Goal: Transaction & Acquisition: Purchase product/service

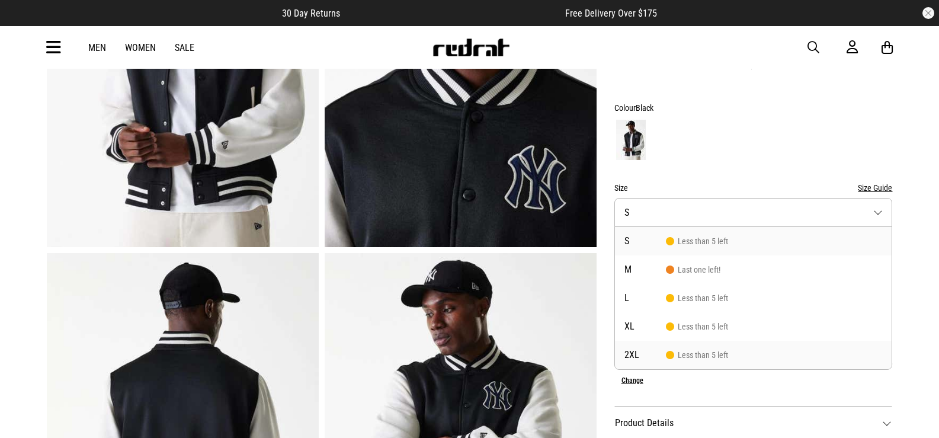
scroll to position [237, 0]
click at [702, 341] on li "2XL Less than 5 left" at bounding box center [753, 355] width 277 height 28
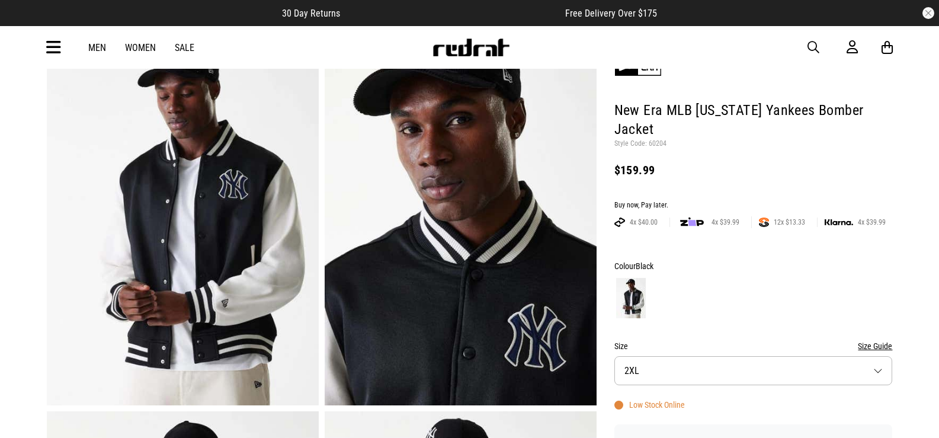
scroll to position [0, 0]
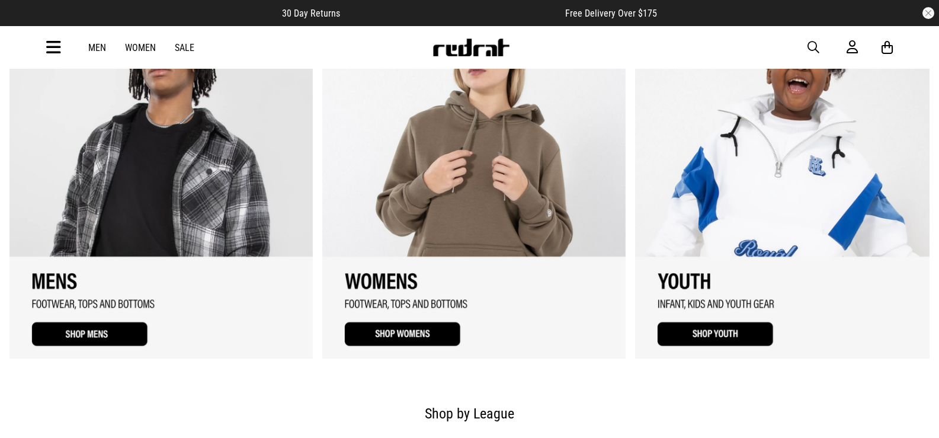
scroll to position [823, 0]
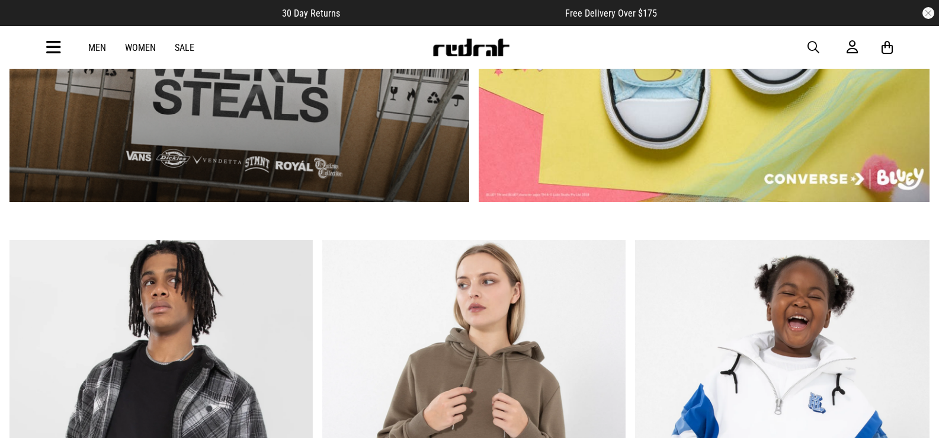
click at [807, 49] on div "Men Women Sale Sign in New Back Footwear Back Mens Back Womens Back Youth & Kid…" at bounding box center [469, 47] width 865 height 43
click at [811, 49] on span "button" at bounding box center [813, 47] width 12 height 14
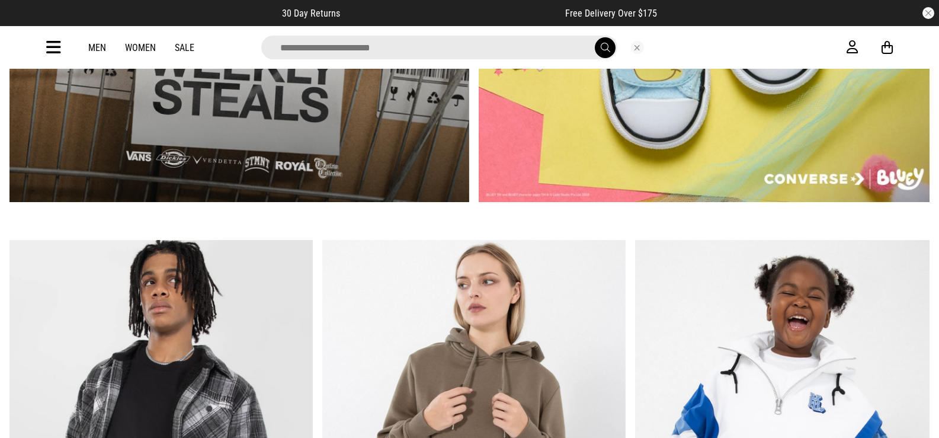
click at [497, 50] on input "search" at bounding box center [439, 48] width 356 height 24
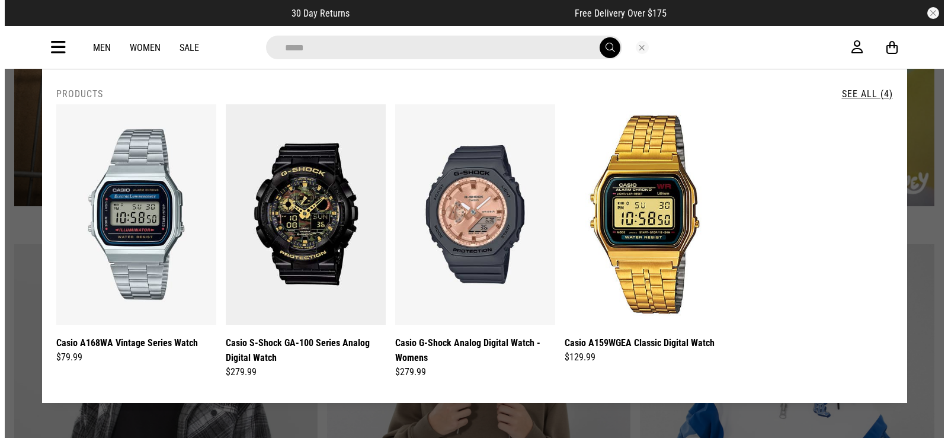
scroll to position [827, 0]
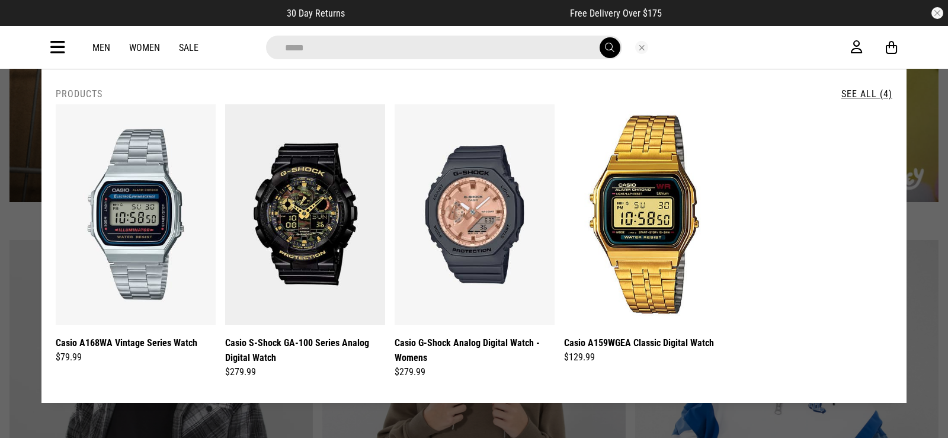
type input "*****"
click at [599, 37] on button "submit" at bounding box center [609, 47] width 21 height 21
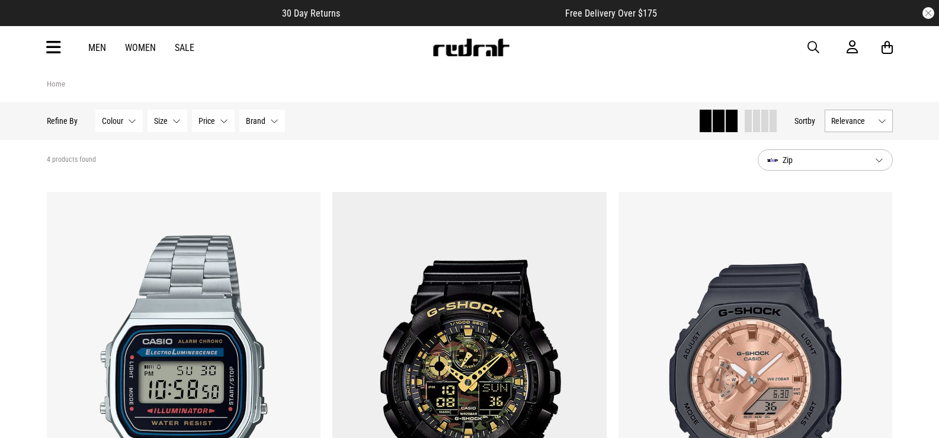
click at [813, 47] on span "button" at bounding box center [813, 47] width 12 height 14
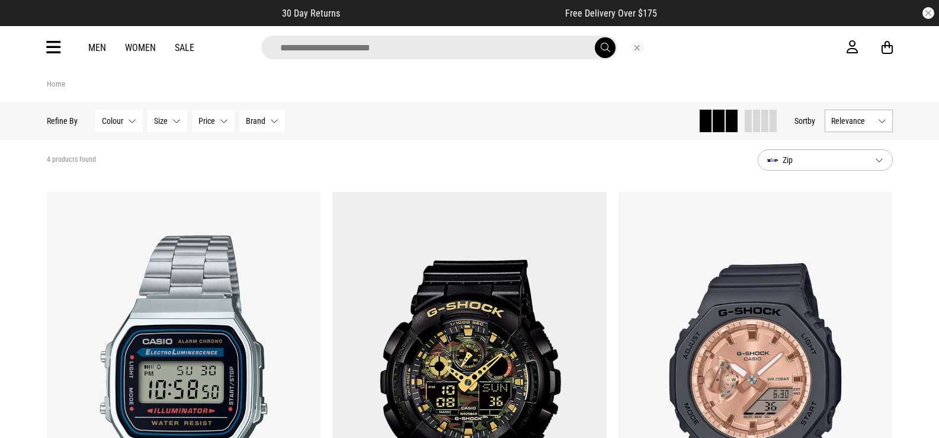
click at [346, 41] on input "search" at bounding box center [439, 48] width 356 height 24
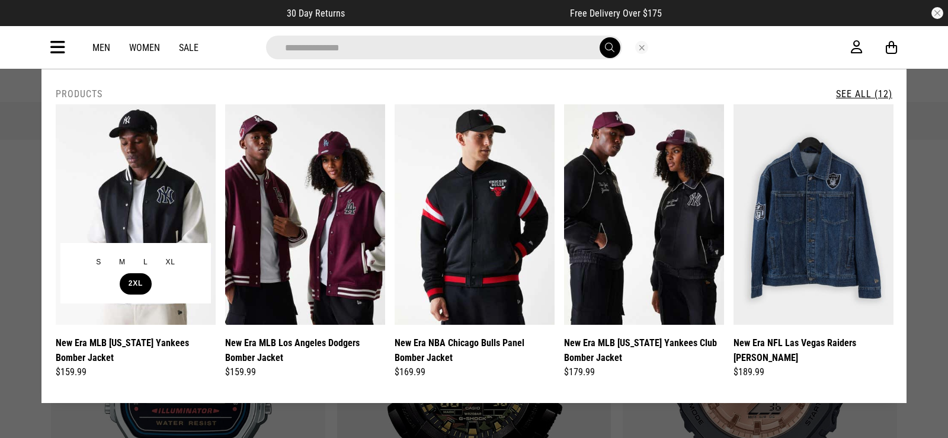
type input "**********"
click at [138, 280] on button "2XL" at bounding box center [136, 283] width 32 height 21
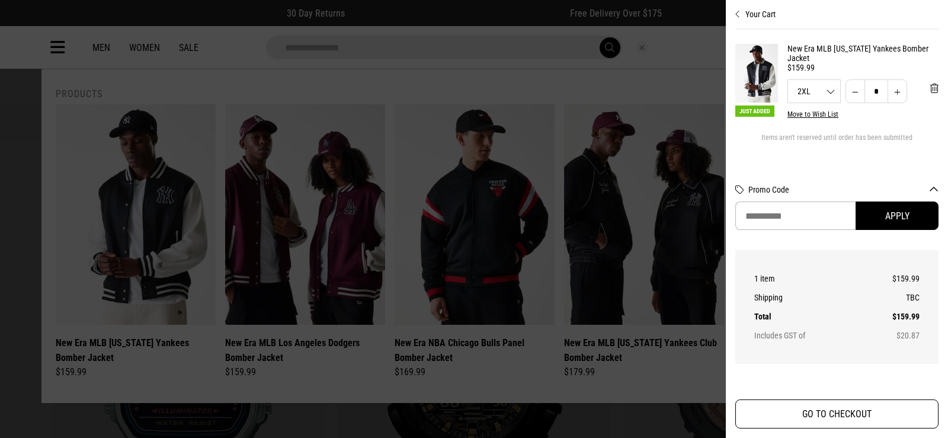
click at [878, 416] on button "GO TO CHECKOUT" at bounding box center [836, 413] width 203 height 29
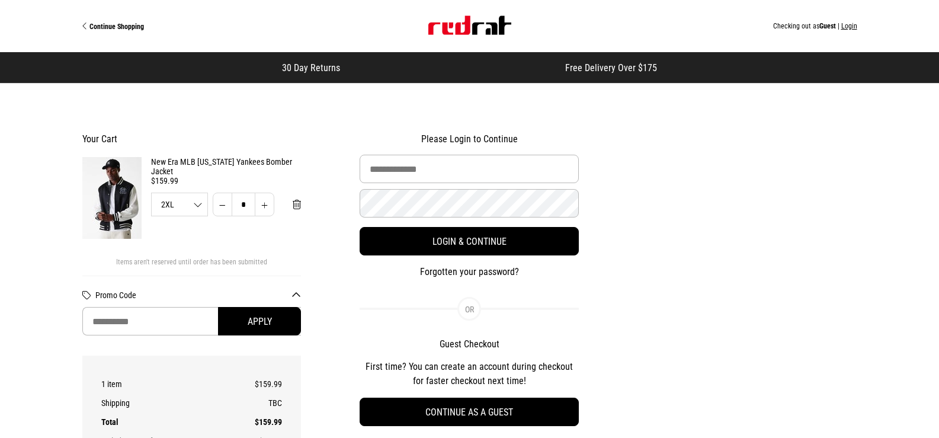
click at [464, 12] on div "Continue Shopping Checking out as Guest | Login" at bounding box center [469, 26] width 775 height 52
click at [465, 24] on img "Site" at bounding box center [469, 25] width 83 height 19
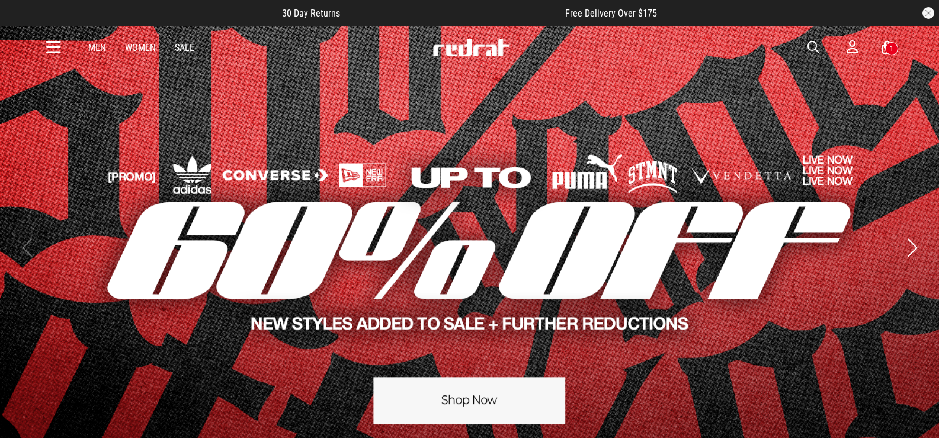
click at [506, 194] on link "1 / 5" at bounding box center [469, 247] width 939 height 445
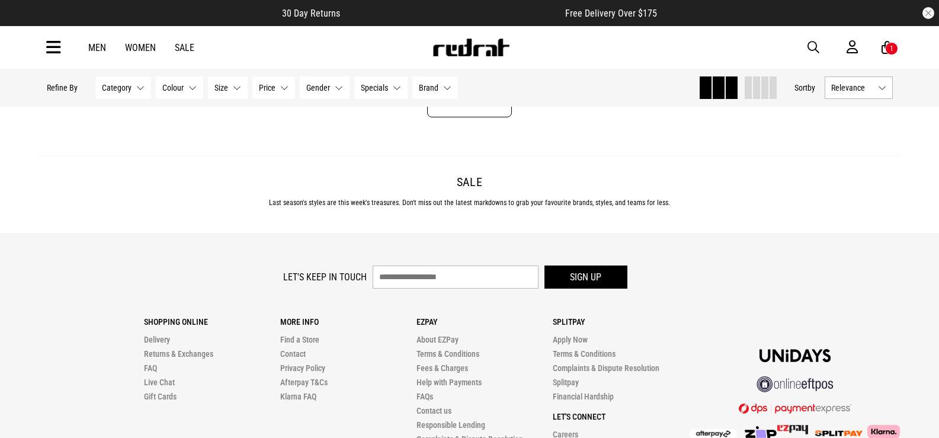
scroll to position [3869, 0]
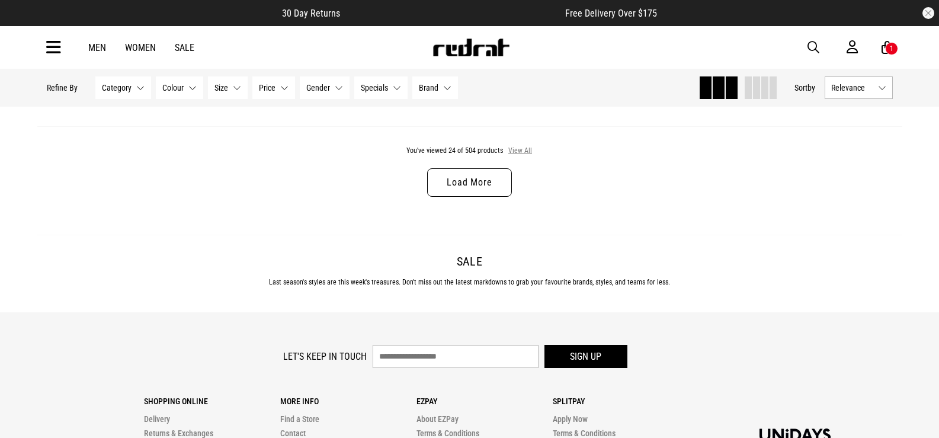
click at [513, 154] on button "View All" at bounding box center [520, 151] width 25 height 11
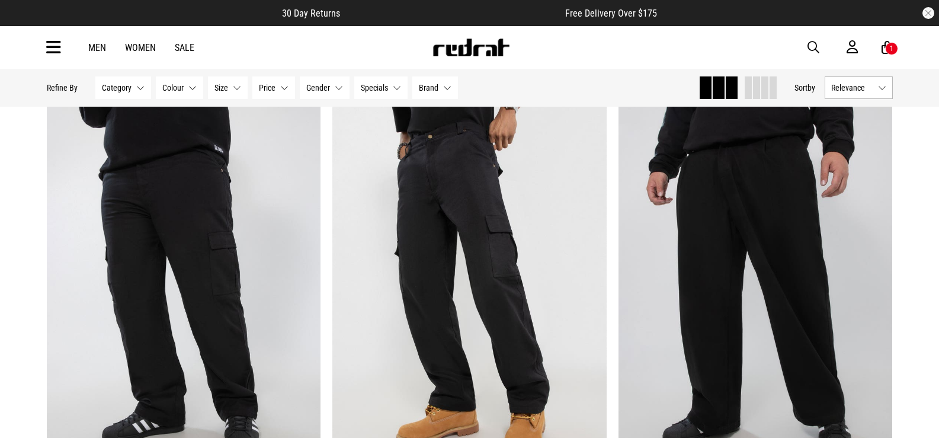
scroll to position [7502, 0]
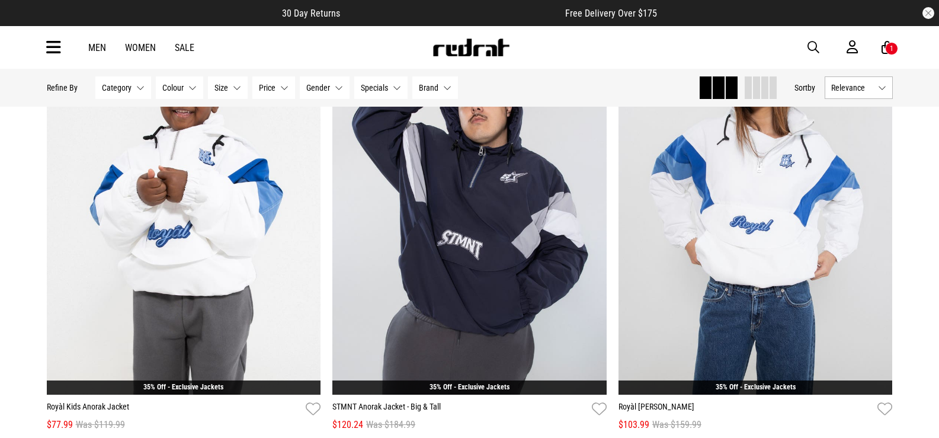
scroll to position [10028, 0]
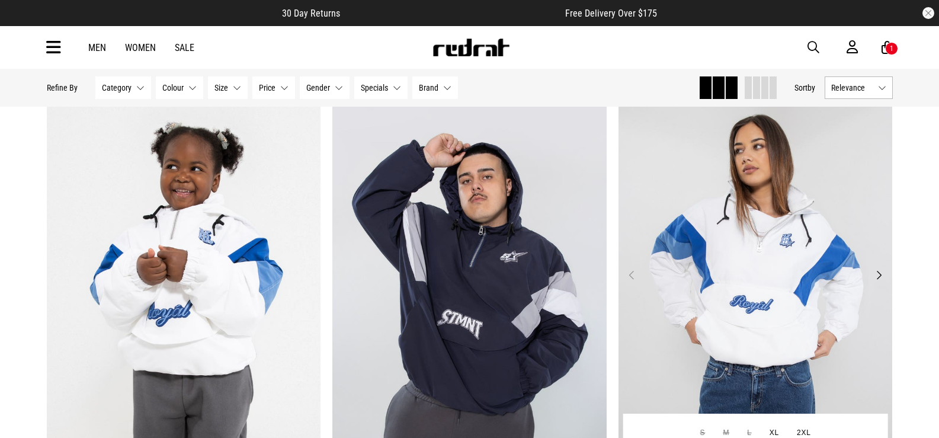
click at [822, 307] on img at bounding box center [755, 282] width 274 height 384
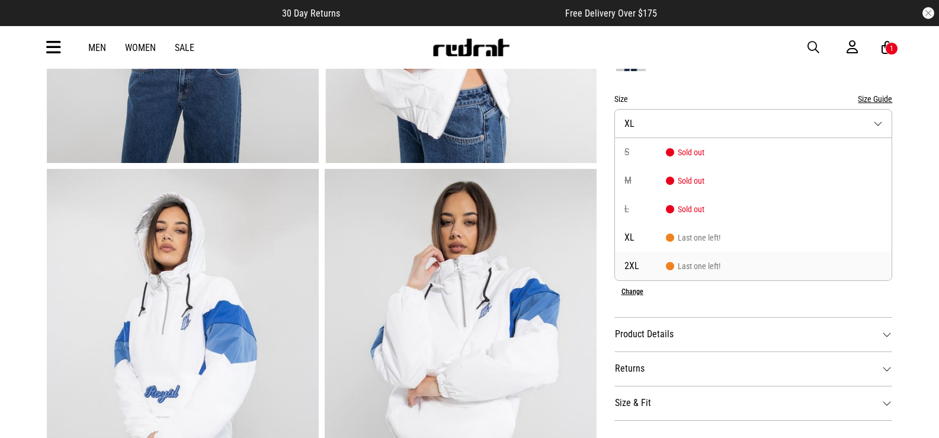
click at [640, 269] on span "2XL" at bounding box center [644, 265] width 41 height 9
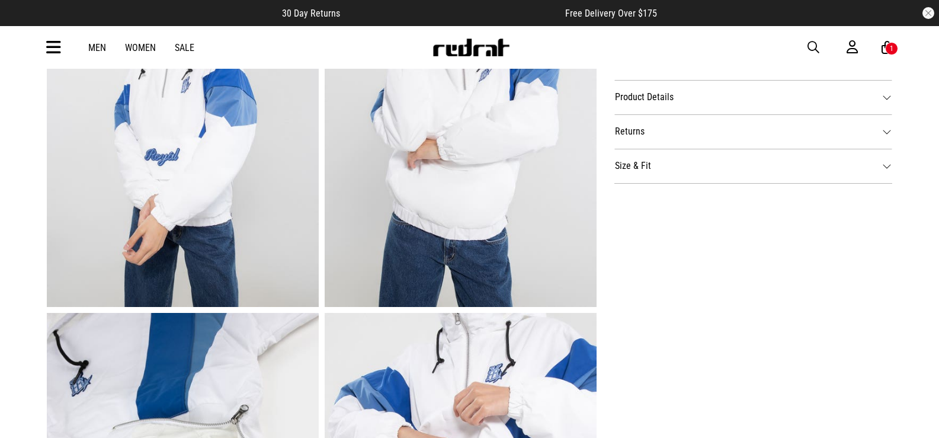
scroll to position [795, 0]
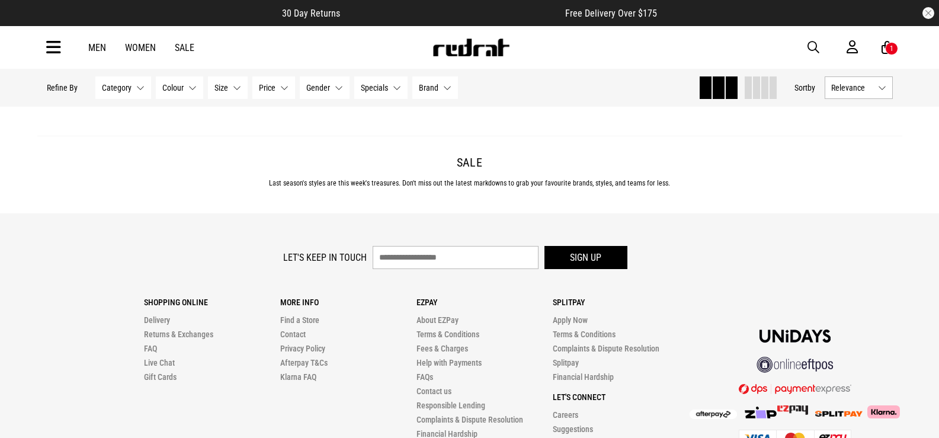
scroll to position [3720, 0]
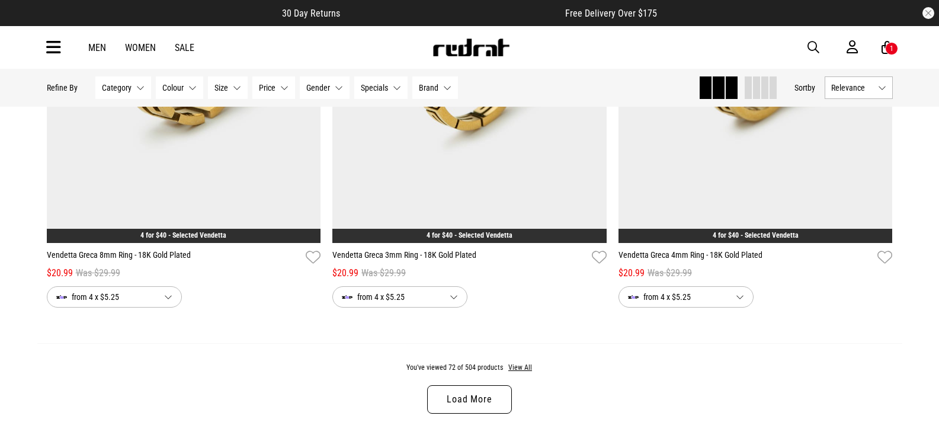
click at [483, 402] on link "Load More" at bounding box center [469, 399] width 84 height 28
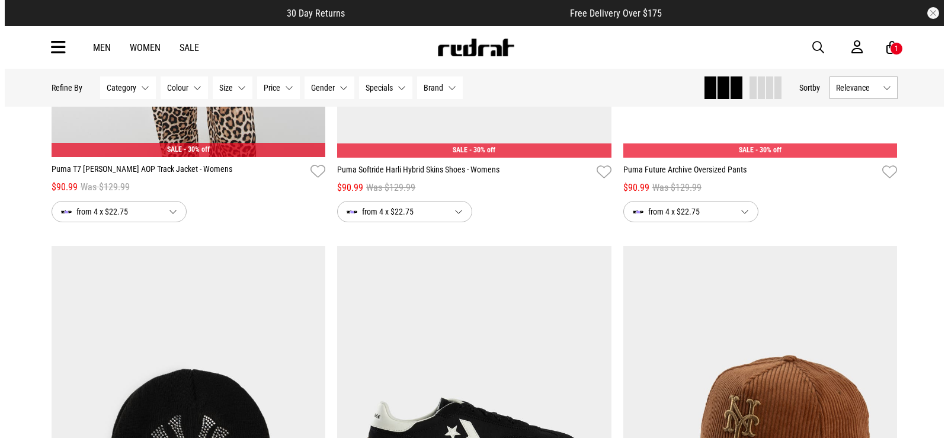
scroll to position [5457, 0]
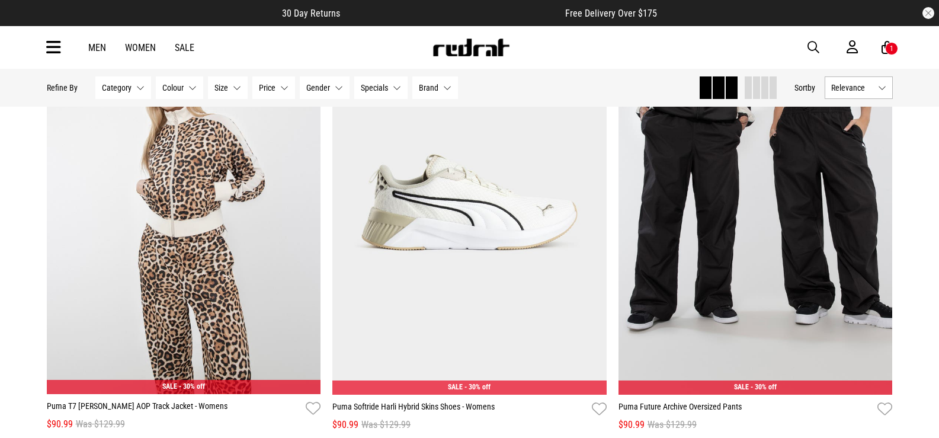
click at [811, 49] on span "button" at bounding box center [813, 47] width 12 height 14
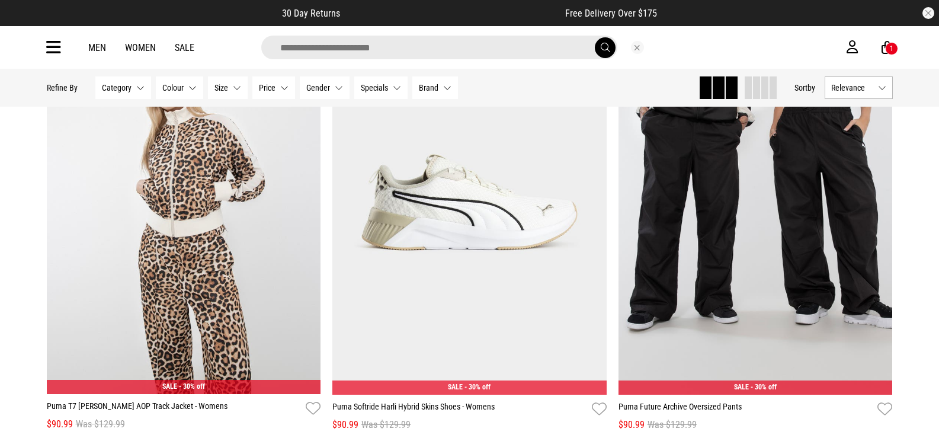
click at [456, 46] on input "search" at bounding box center [439, 48] width 356 height 24
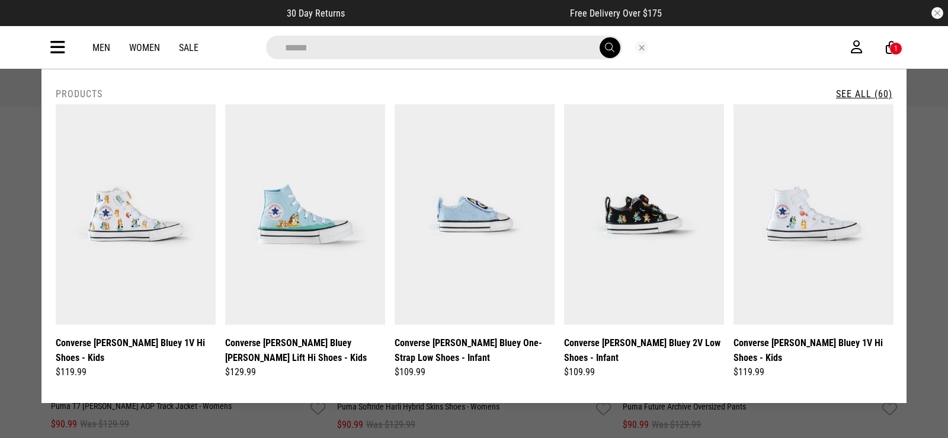
type input "******"
click at [599, 37] on button "submit" at bounding box center [609, 47] width 21 height 21
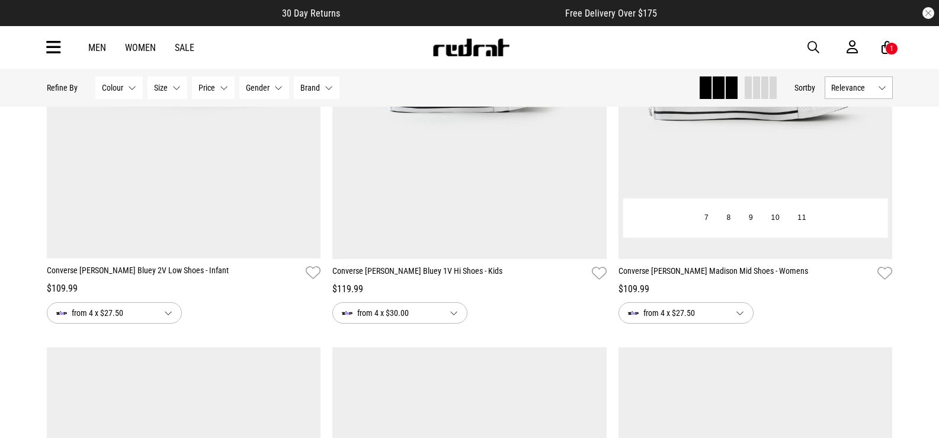
scroll to position [632, 0]
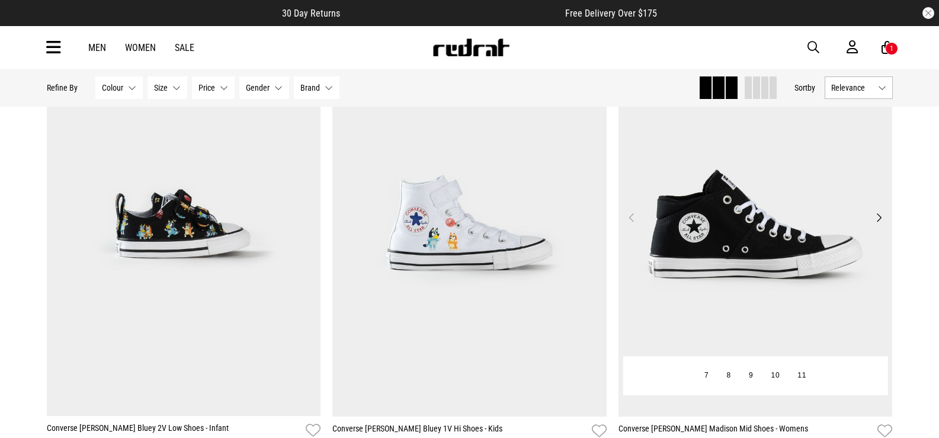
click at [879, 210] on img at bounding box center [755, 225] width 274 height 384
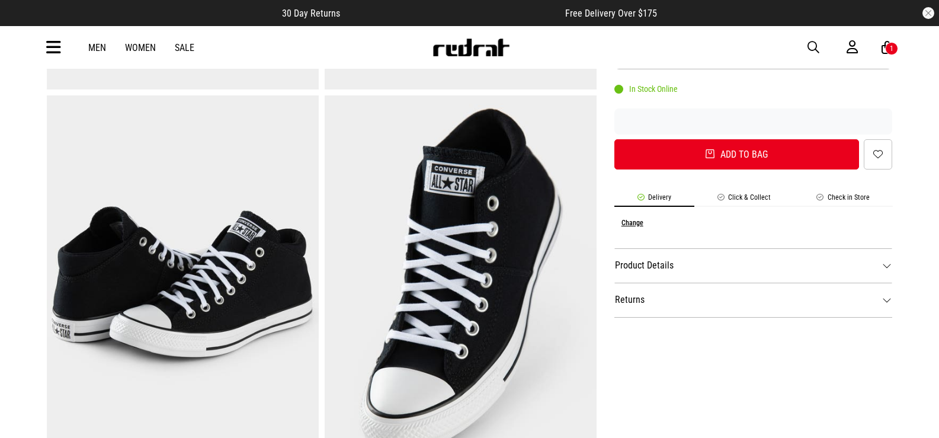
scroll to position [474, 0]
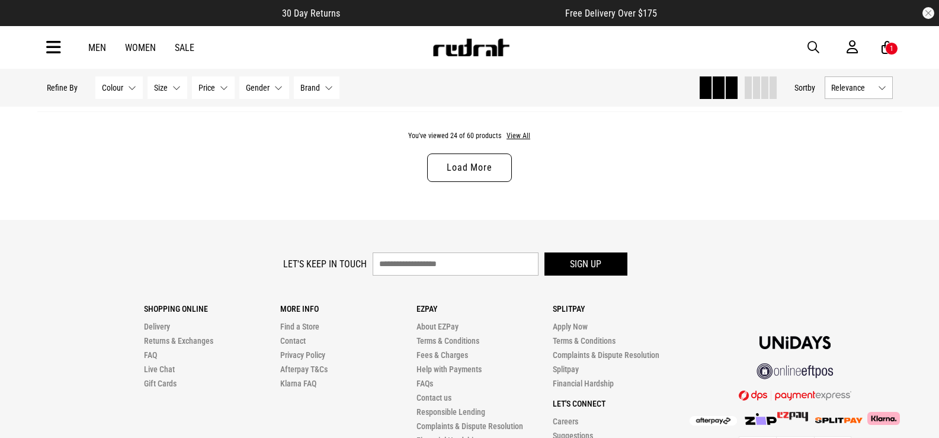
scroll to position [3646, 0]
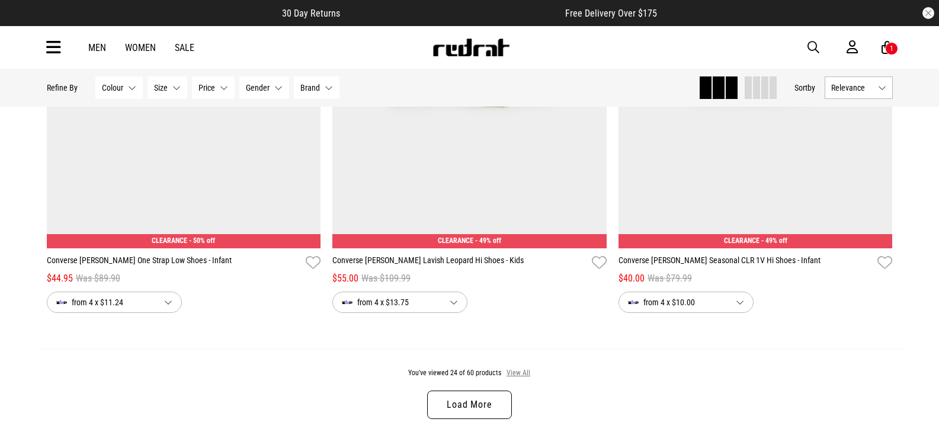
click at [524, 378] on button "View All" at bounding box center [518, 373] width 25 height 11
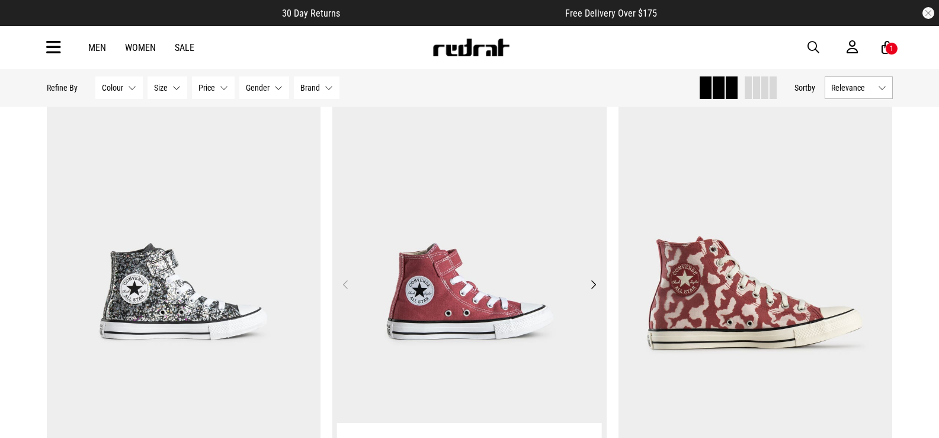
scroll to position [4357, 0]
